Goal: Information Seeking & Learning: Learn about a topic

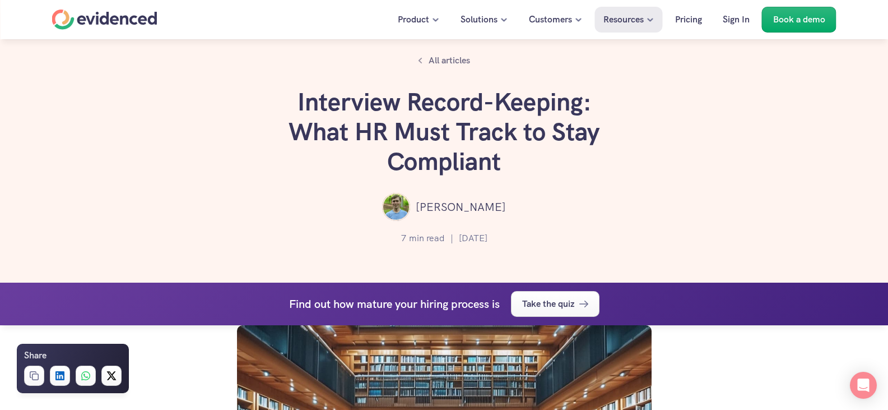
scroll to position [2112, 0]
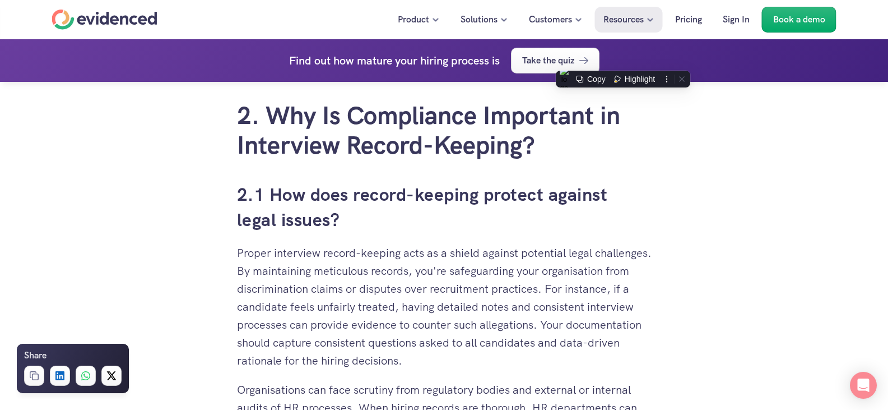
click at [638, 161] on div "You've invested time and resources in perfecting your interview process, but ar…" at bounding box center [444, 366] width 415 height 3780
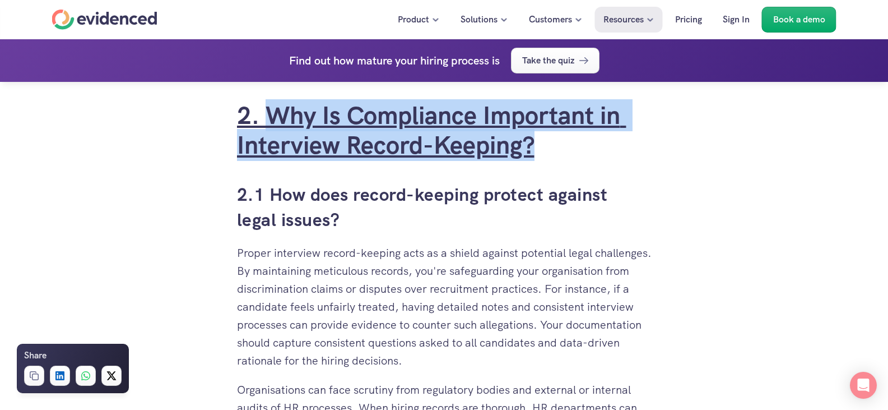
drag, startPoint x: 570, startPoint y: 145, endPoint x: 265, endPoint y: 118, distance: 307.2
click at [265, 118] on h2 "2. Why Is Compliance Important in Interview Record-Keeping?" at bounding box center [444, 130] width 415 height 59
copy link "Why Is Compliance Important in Interview Record-Keeping?"
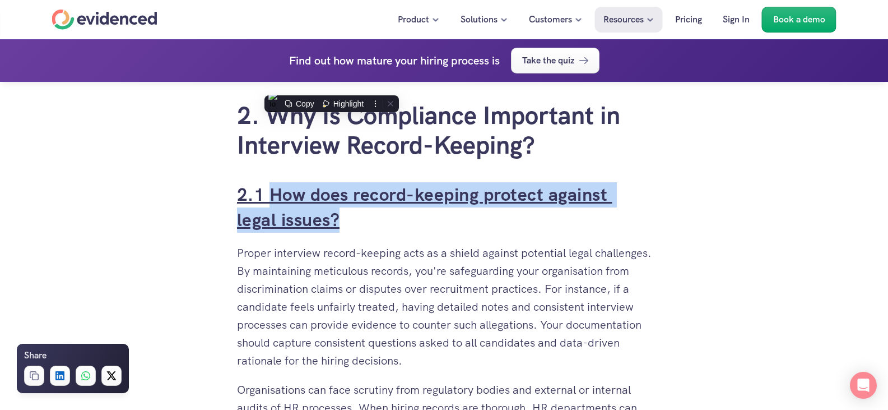
drag, startPoint x: 361, startPoint y: 220, endPoint x: 272, endPoint y: 197, distance: 91.9
click at [269, 198] on h3 "2.1 How does record-keeping protect against legal issues?" at bounding box center [444, 207] width 415 height 50
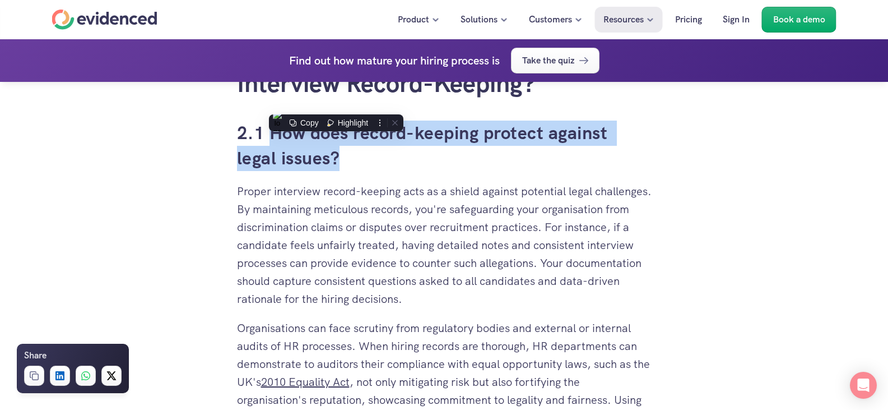
scroll to position [2280, 0]
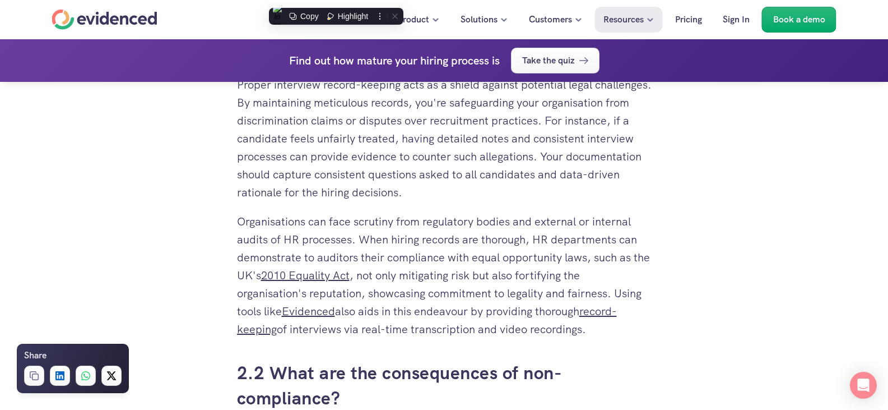
copy link "How does record-keeping protect against legal issues?"
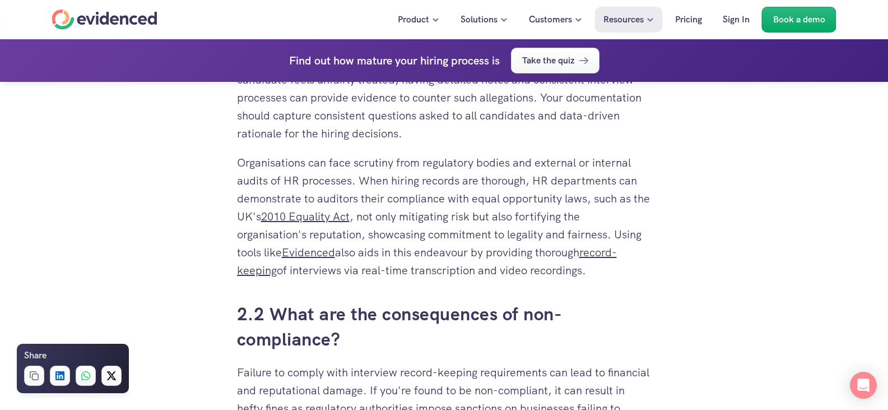
scroll to position [2397, 0]
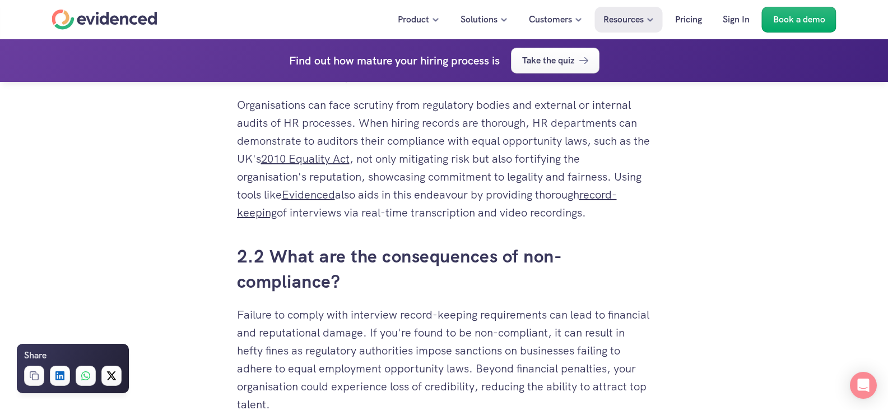
drag, startPoint x: 236, startPoint y: 138, endPoint x: 611, endPoint y: 216, distance: 382.8
copy div "Proper interview record-keeping acts as a shield against potential legal challe…"
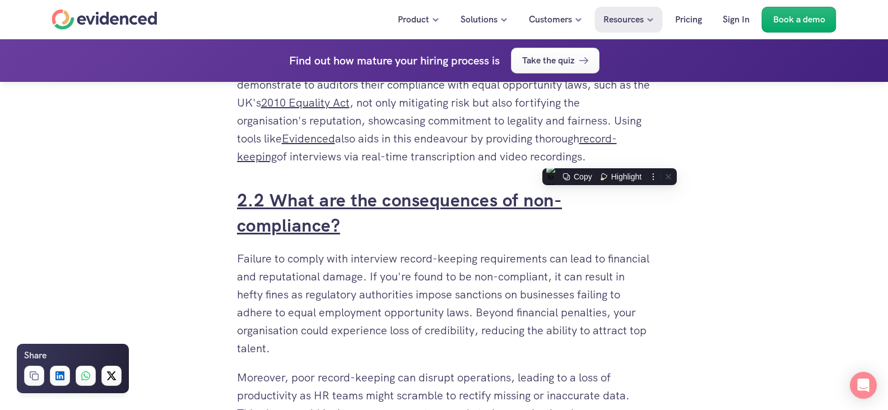
drag, startPoint x: 348, startPoint y: 225, endPoint x: 271, endPoint y: 202, distance: 80.1
click at [271, 202] on h3 "2.2 What are the consequences of non-compliance?" at bounding box center [444, 213] width 415 height 50
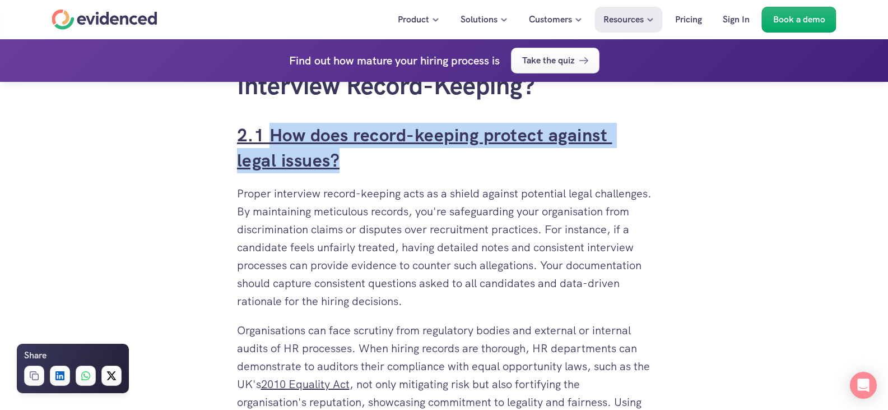
scroll to position [2117, 0]
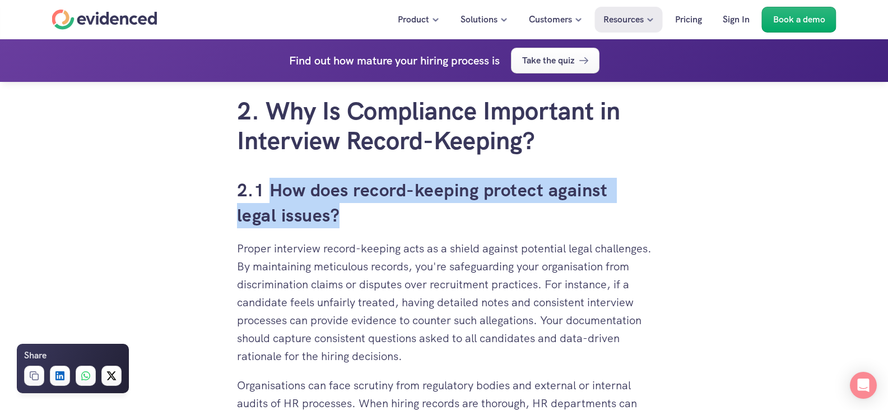
copy link "What are the consequences of non-compliance?"
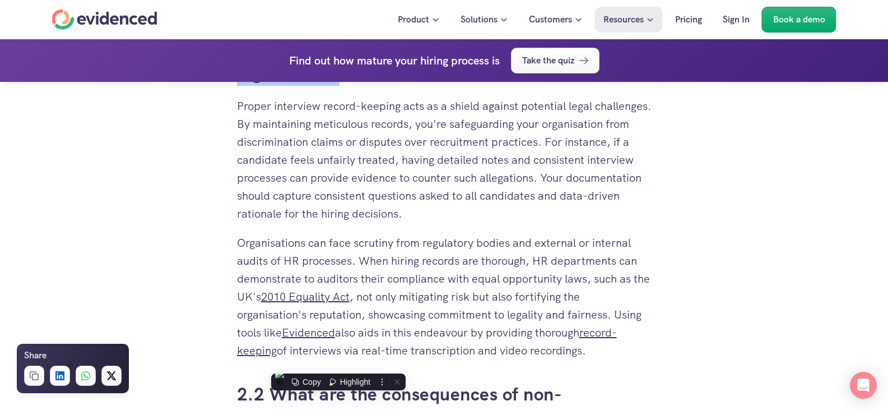
scroll to position [2341, 0]
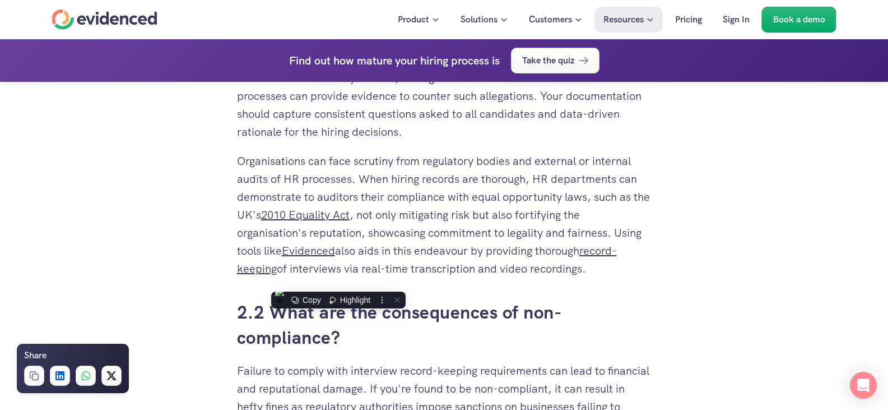
copy link "What are the consequences of non-compliance?"
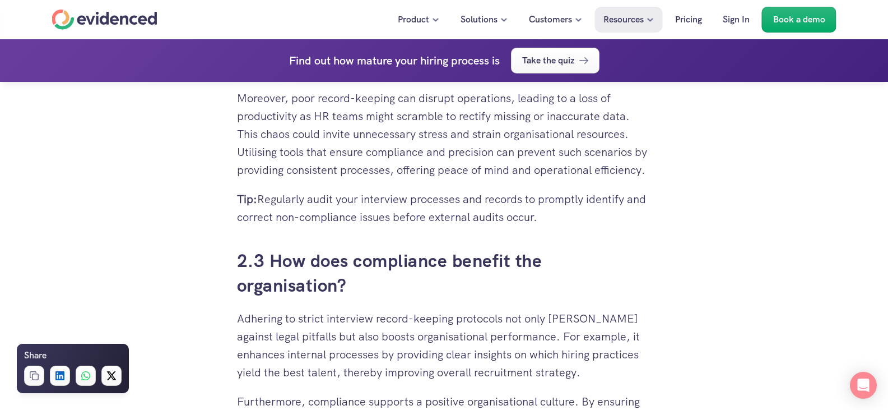
scroll to position [2850, 0]
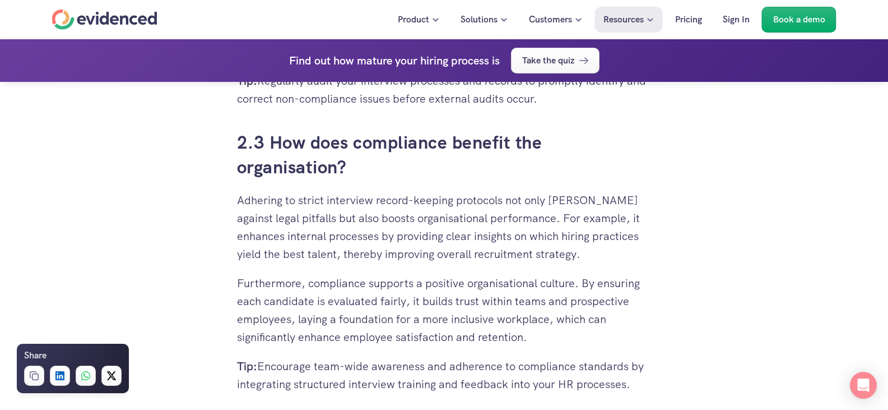
drag, startPoint x: 235, startPoint y: 203, endPoint x: 565, endPoint y: 129, distance: 338.3
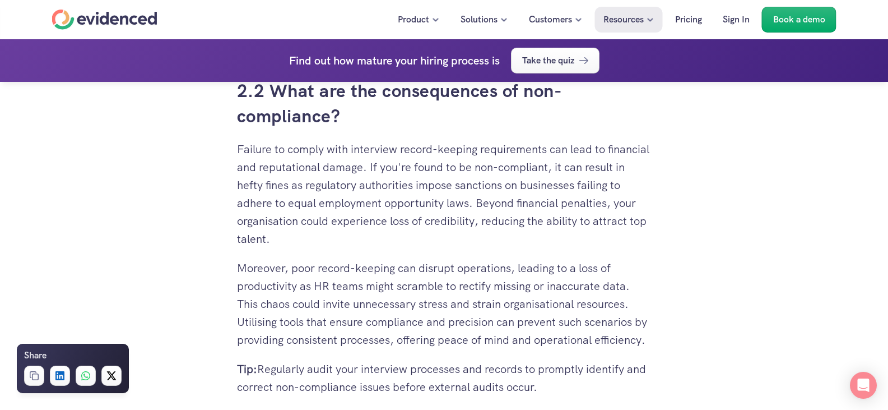
scroll to position [2514, 0]
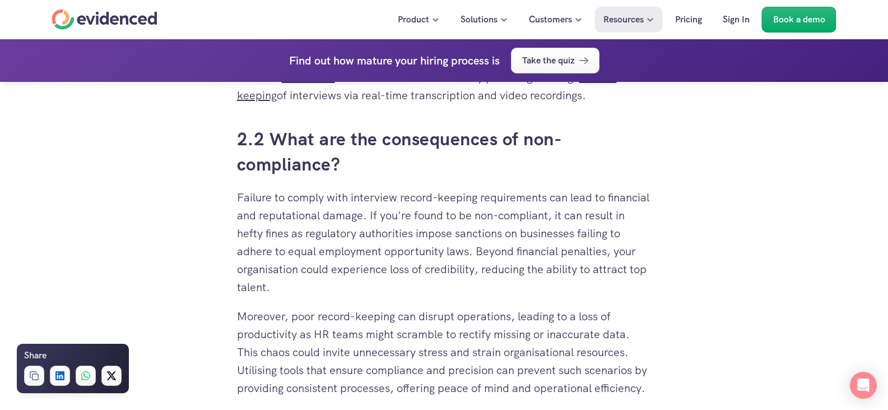
copy div "Failure to comply with interview record-keeping requirements can lead to financ…"
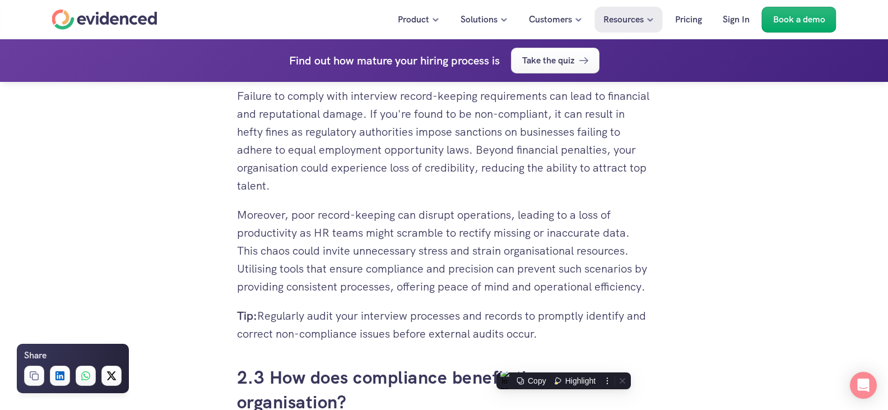
scroll to position [2682, 0]
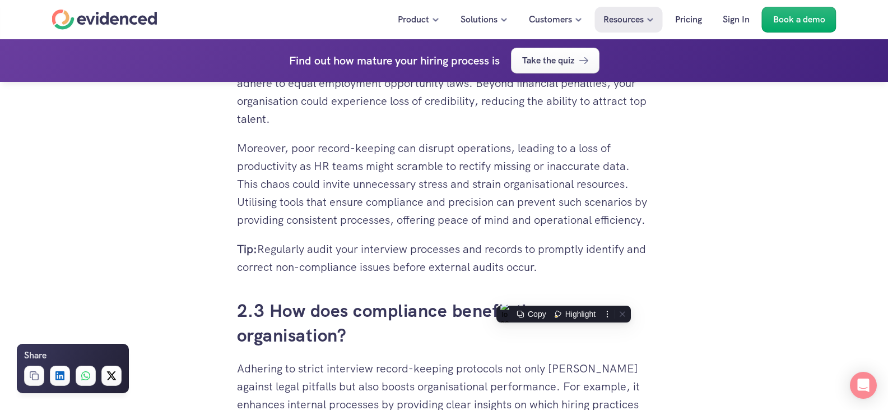
copy div "Failure to comply with interview record-keeping requirements can lead to financ…"
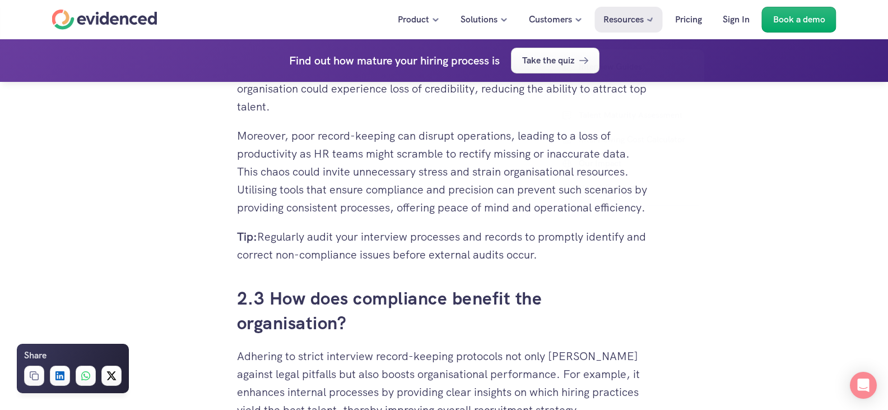
scroll to position [2850, 0]
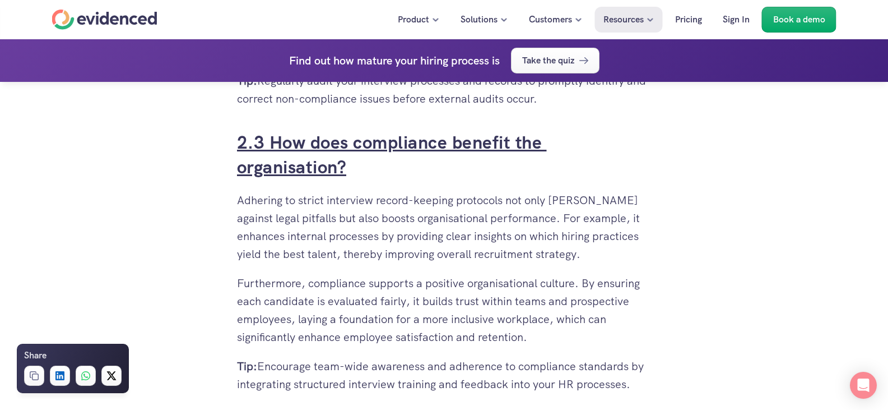
drag, startPoint x: 366, startPoint y: 191, endPoint x: 268, endPoint y: 166, distance: 101.5
click at [268, 166] on h3 "2.3 How does compliance benefit the organisation?" at bounding box center [444, 155] width 415 height 50
copy link "How does compliance benefit the organisation?"
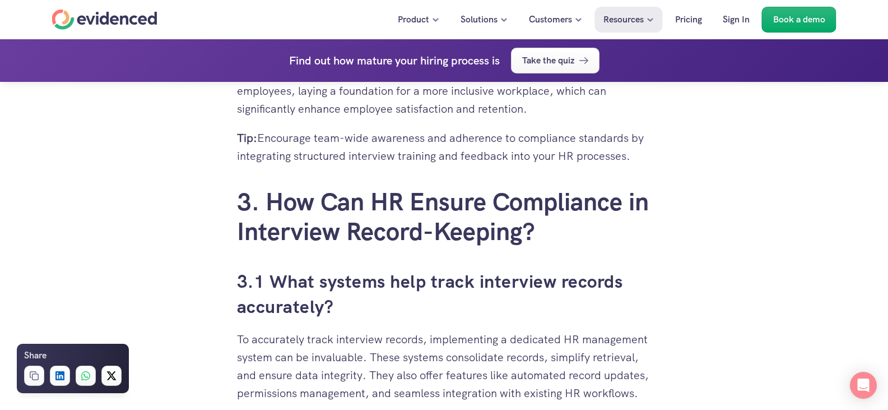
scroll to position [3216, 0]
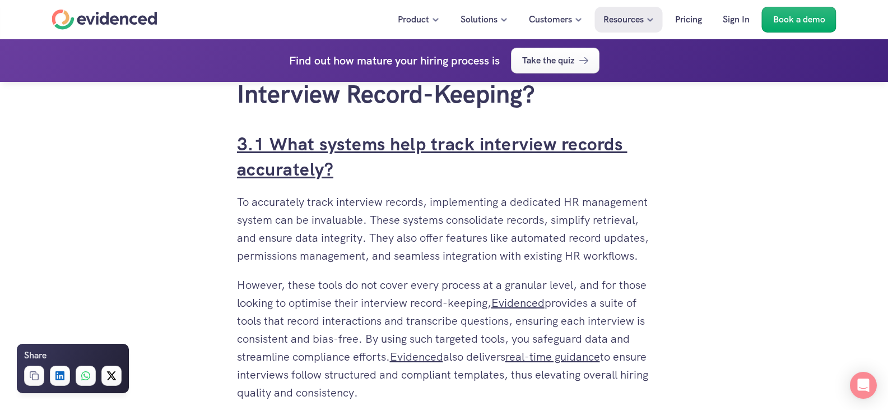
drag, startPoint x: 238, startPoint y: 217, endPoint x: 405, endPoint y: 151, distance: 179.8
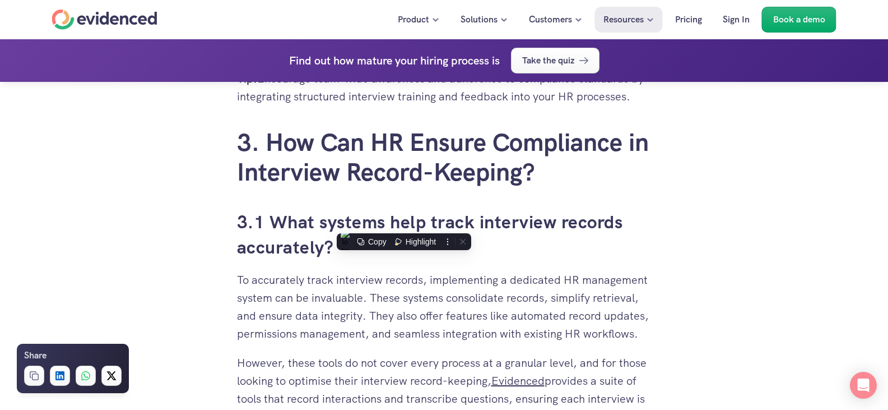
scroll to position [3047, 0]
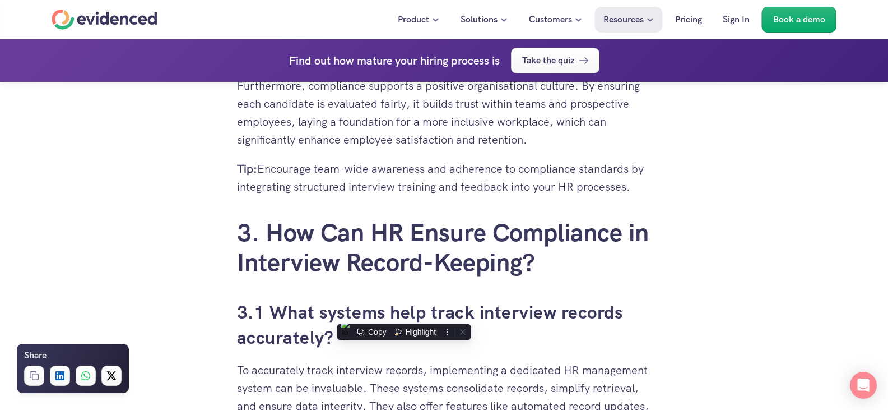
click at [639, 196] on p "Tip: Encourage team-wide awareness and adherence to compliance standards by int…" at bounding box center [444, 178] width 415 height 36
click at [635, 196] on p "Tip: Encourage team-wide awareness and adherence to compliance standards by int…" at bounding box center [444, 178] width 415 height 36
drag, startPoint x: 634, startPoint y: 207, endPoint x: 239, endPoint y: 118, distance: 405.4
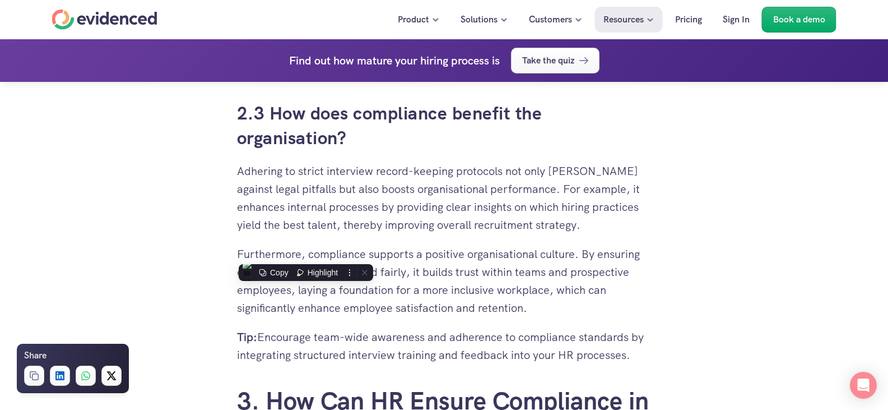
scroll to position [2935, 0]
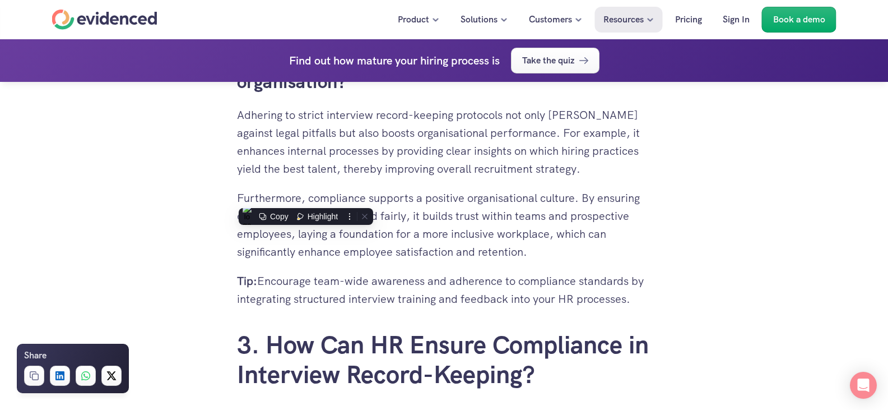
click at [244, 142] on p "Adhering to strict interview record-keeping protocols not only [PERSON_NAME] ag…" at bounding box center [444, 142] width 415 height 72
drag, startPoint x: 236, startPoint y: 132, endPoint x: 600, endPoint y: 276, distance: 391.0
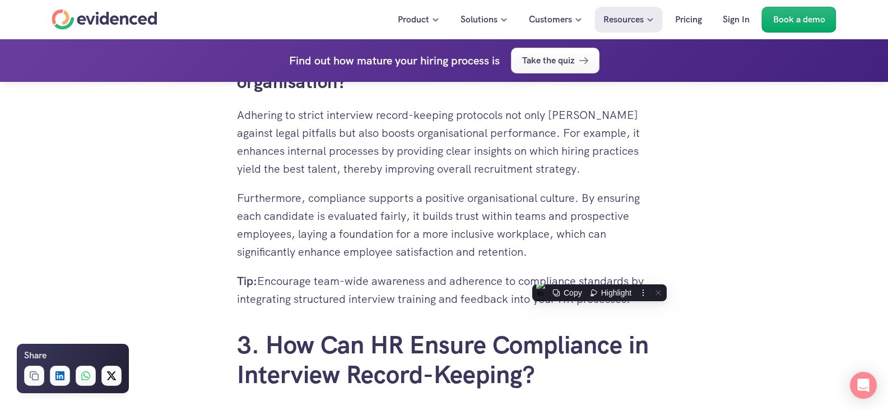
drag, startPoint x: 633, startPoint y: 319, endPoint x: 239, endPoint y: 131, distance: 437.1
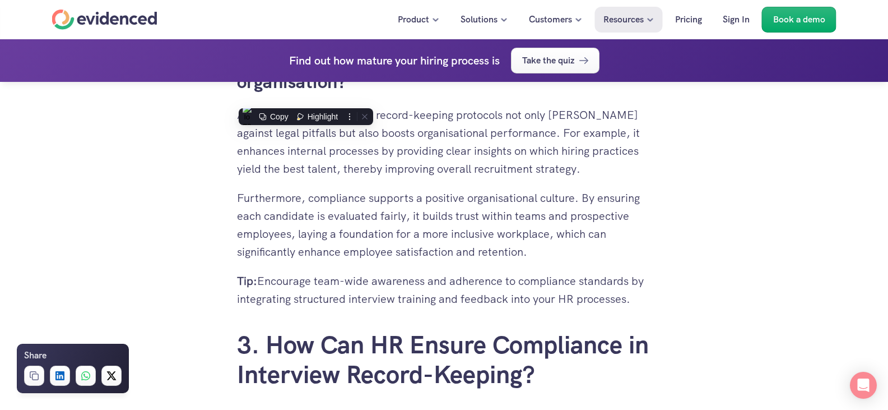
copy div "Adhering to strict interview record-keeping protocols not only [PERSON_NAME] ag…"
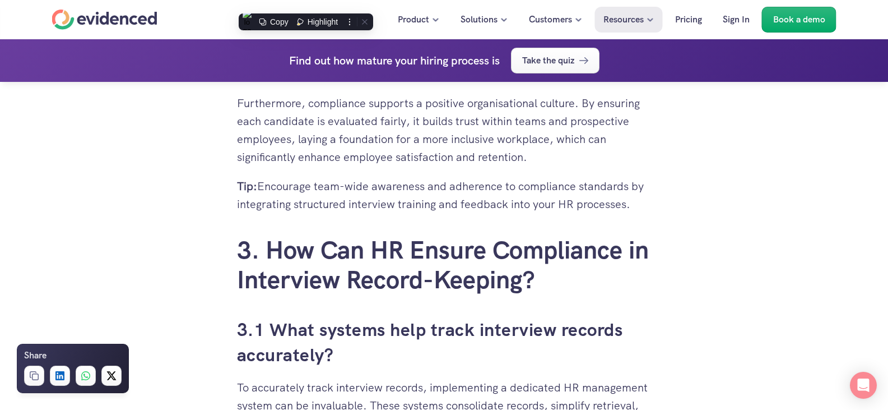
scroll to position [3047, 0]
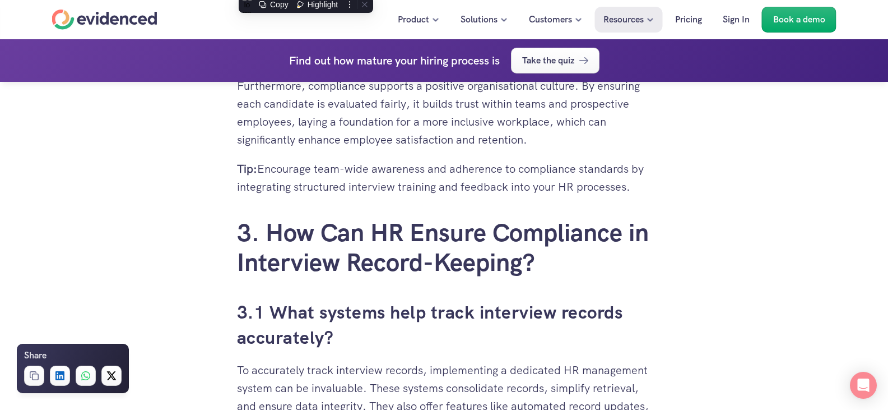
drag, startPoint x: 649, startPoint y: 291, endPoint x: 641, endPoint y: 292, distance: 9.0
click at [644, 277] on h2 "3. How Can HR Ensure Compliance in Interview Record-Keeping?" at bounding box center [444, 247] width 415 height 59
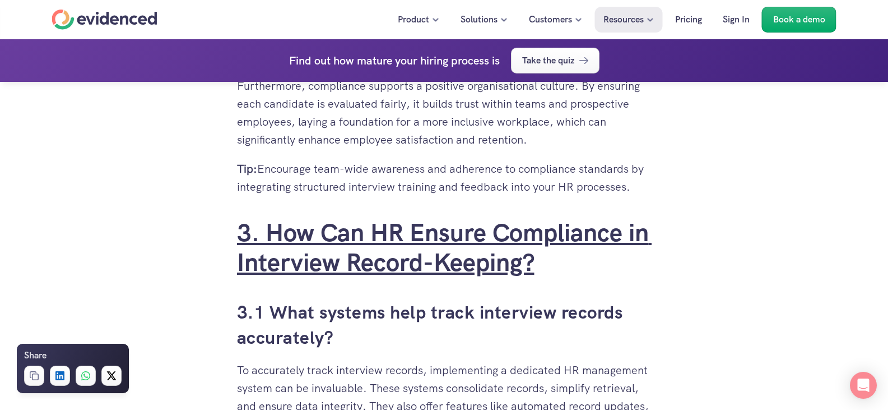
drag, startPoint x: 549, startPoint y: 285, endPoint x: 273, endPoint y: 252, distance: 277.7
click at [272, 251] on h2 "3. How Can HR Ensure Compliance in Interview Record-Keeping?" at bounding box center [444, 247] width 415 height 59
copy link "How Can HR Ensure Compliance in Interview Record-Keeping?"
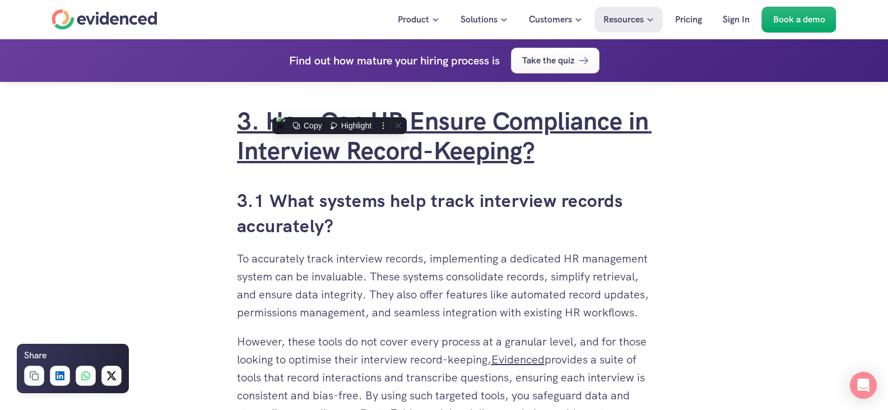
scroll to position [3159, 0]
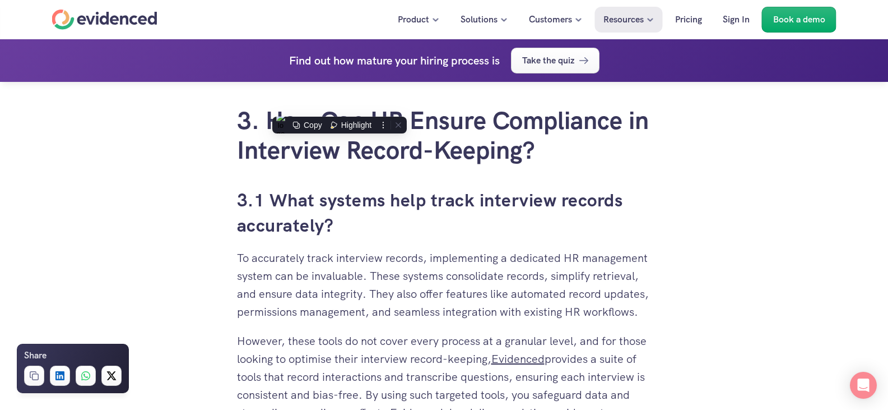
click at [346, 238] on h3 "3.1 What systems help track interview records accurately?" at bounding box center [444, 213] width 415 height 50
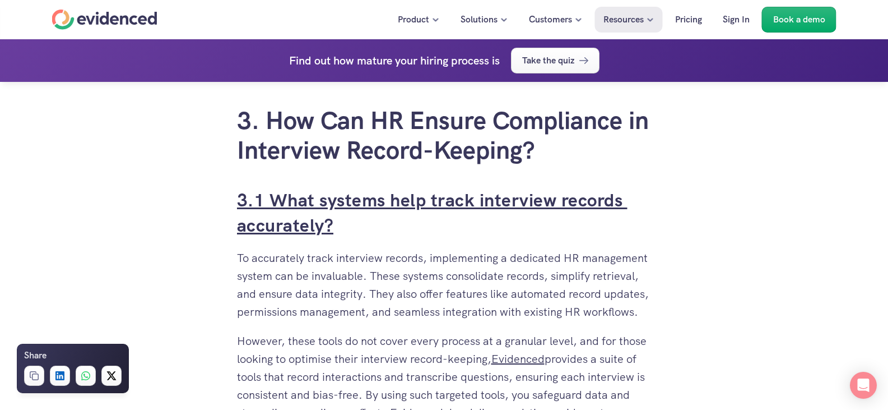
drag, startPoint x: 346, startPoint y: 251, endPoint x: 271, endPoint y: 224, distance: 79.2
click at [271, 224] on h3 "3.1 What systems help track interview records accurately?" at bounding box center [444, 213] width 415 height 50
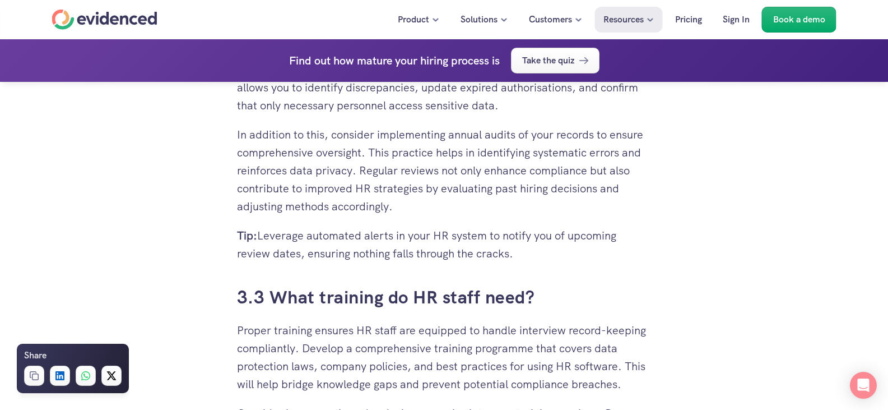
scroll to position [3812, 0]
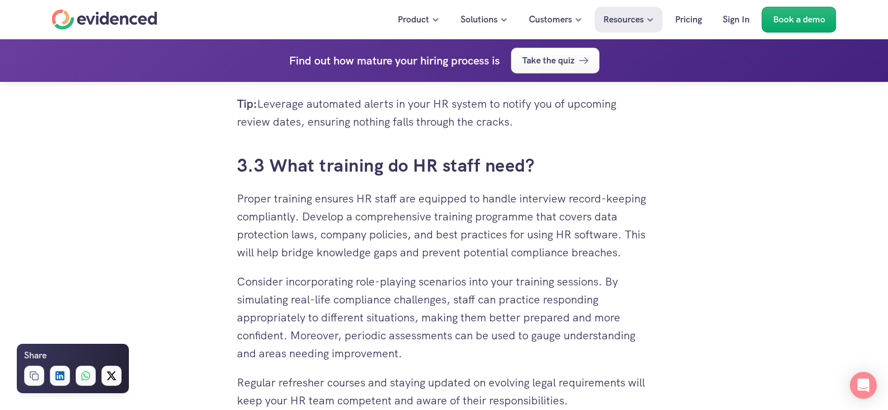
drag, startPoint x: 239, startPoint y: 163, endPoint x: 400, endPoint y: 90, distance: 177.3
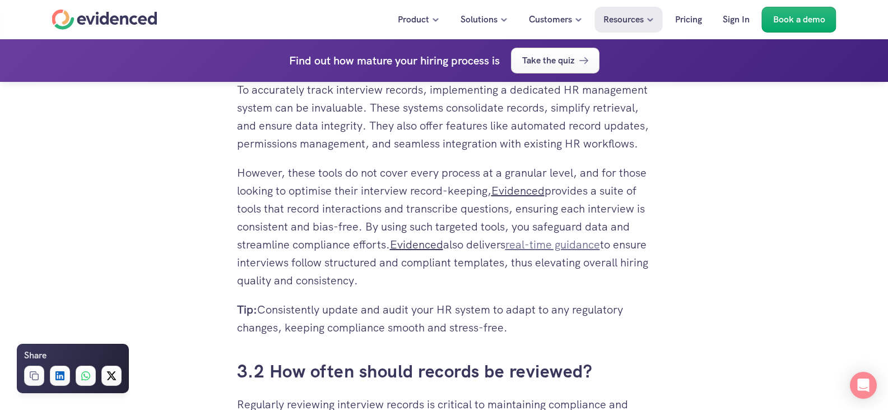
scroll to position [3307, 0]
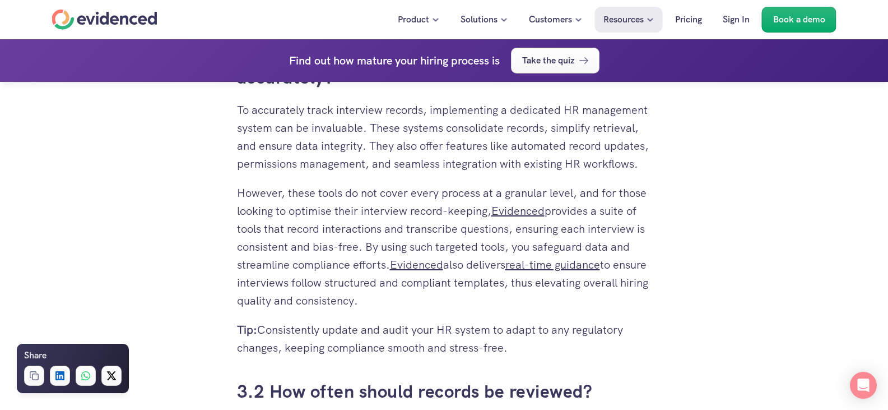
click at [517, 356] on p "Tip: Consistently update and audit your HR system to adapt to any regulatory ch…" at bounding box center [444, 339] width 415 height 36
drag, startPoint x: 514, startPoint y: 367, endPoint x: 239, endPoint y: 131, distance: 362.0
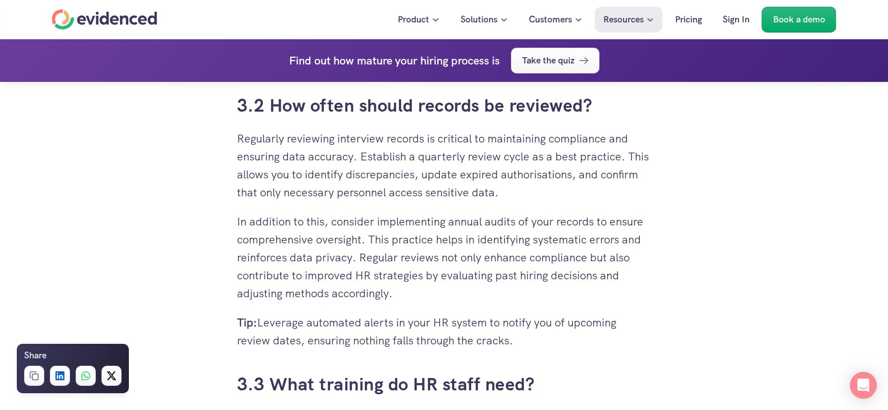
scroll to position [3644, 0]
